Goal: Transaction & Acquisition: Purchase product/service

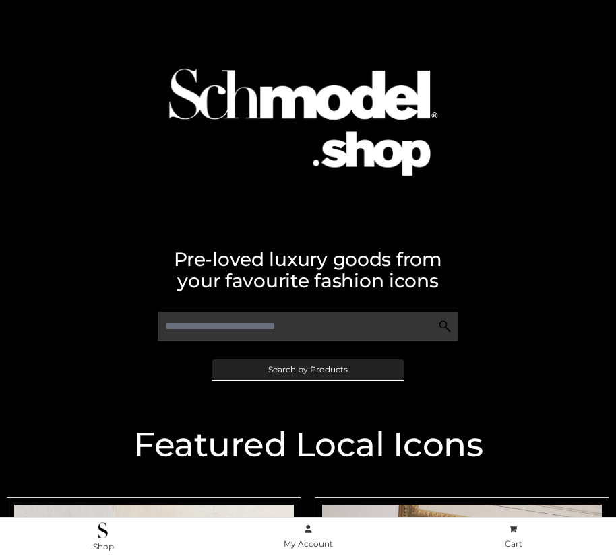
click at [307, 369] on span "Search by Products" at bounding box center [307, 370] width 79 height 8
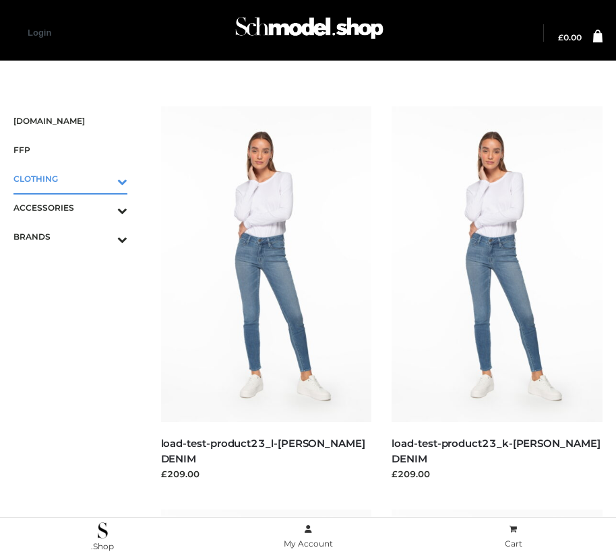
click at [103, 178] on icon "Toggle Submenu" at bounding box center [51, 181] width 151 height 15
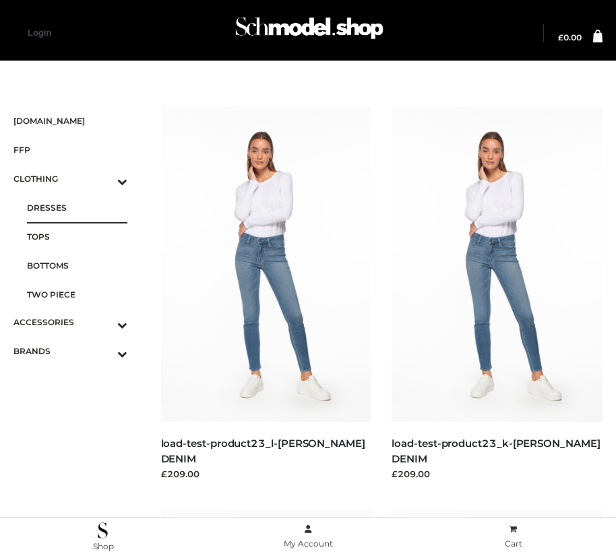
click at [77, 207] on span "DRESSES" at bounding box center [77, 207] width 100 height 15
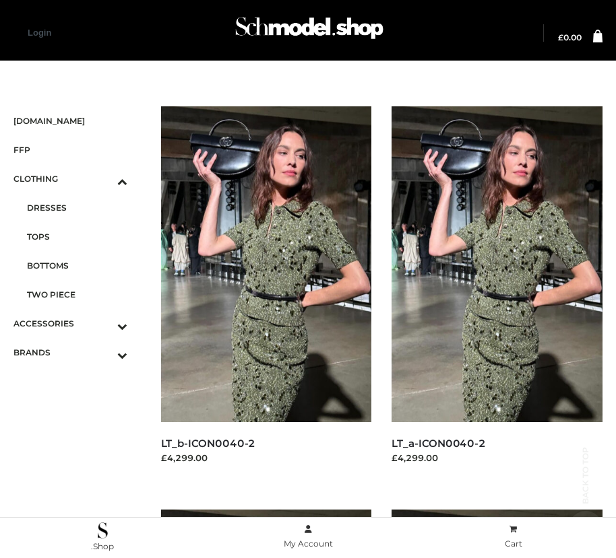
scroll to position [731, 0]
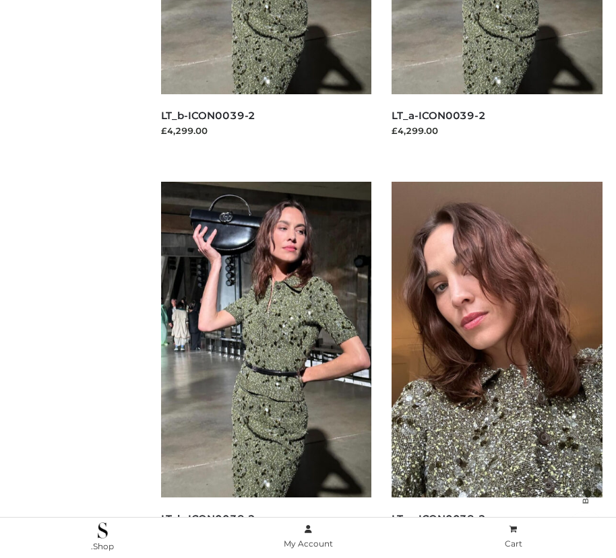
click at [496, 370] on img at bounding box center [496, 340] width 211 height 316
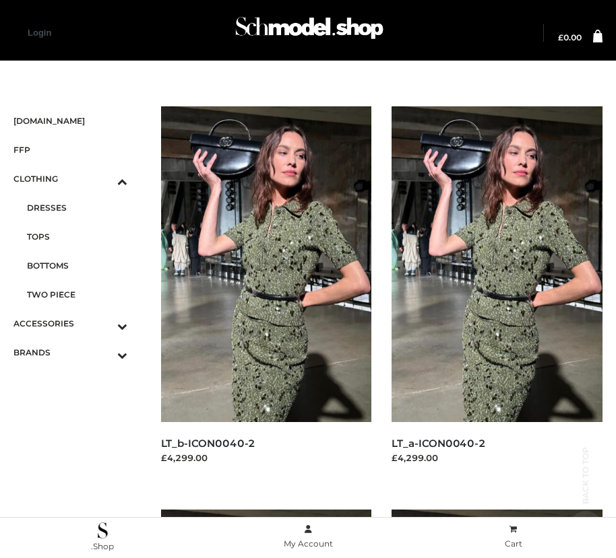
scroll to position [1539, 0]
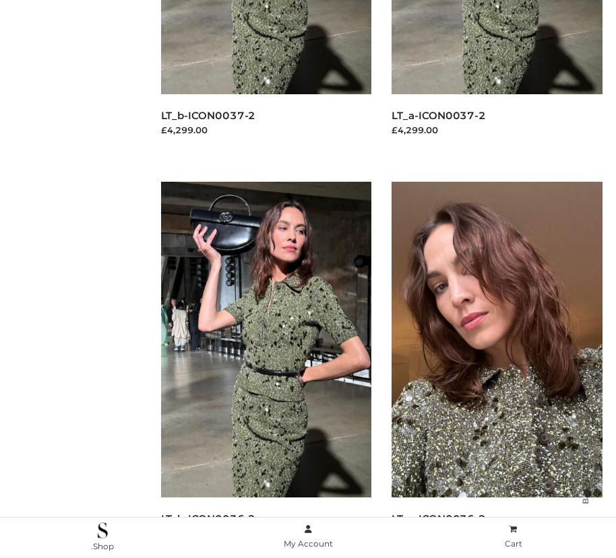
click at [496, 370] on img at bounding box center [496, 340] width 211 height 316
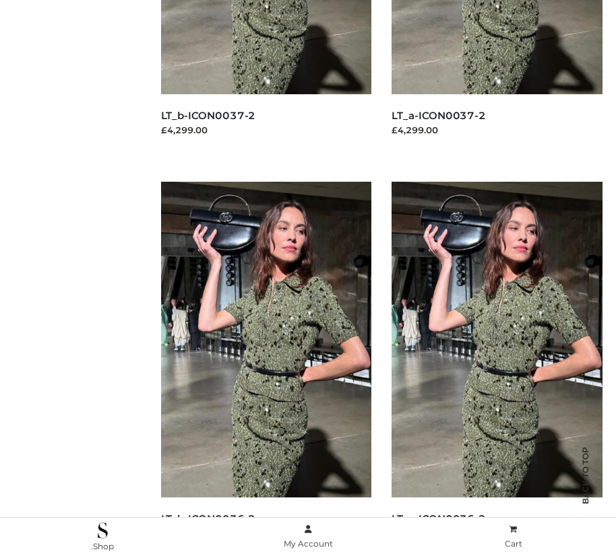
scroll to position [1943, 0]
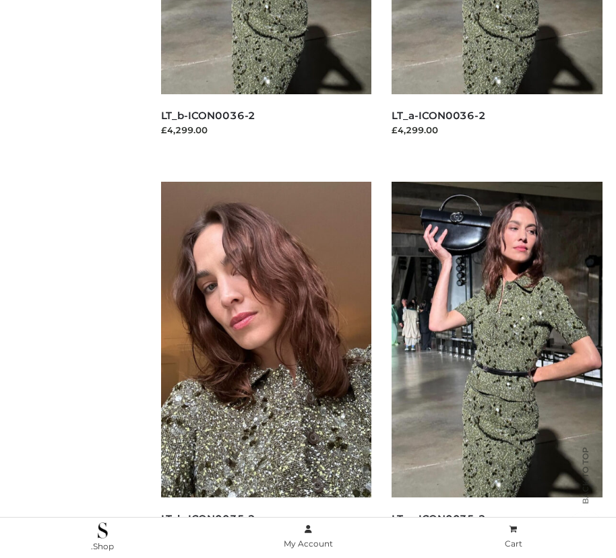
click at [265, 370] on img at bounding box center [266, 340] width 211 height 316
